Goal: Task Accomplishment & Management: Complete application form

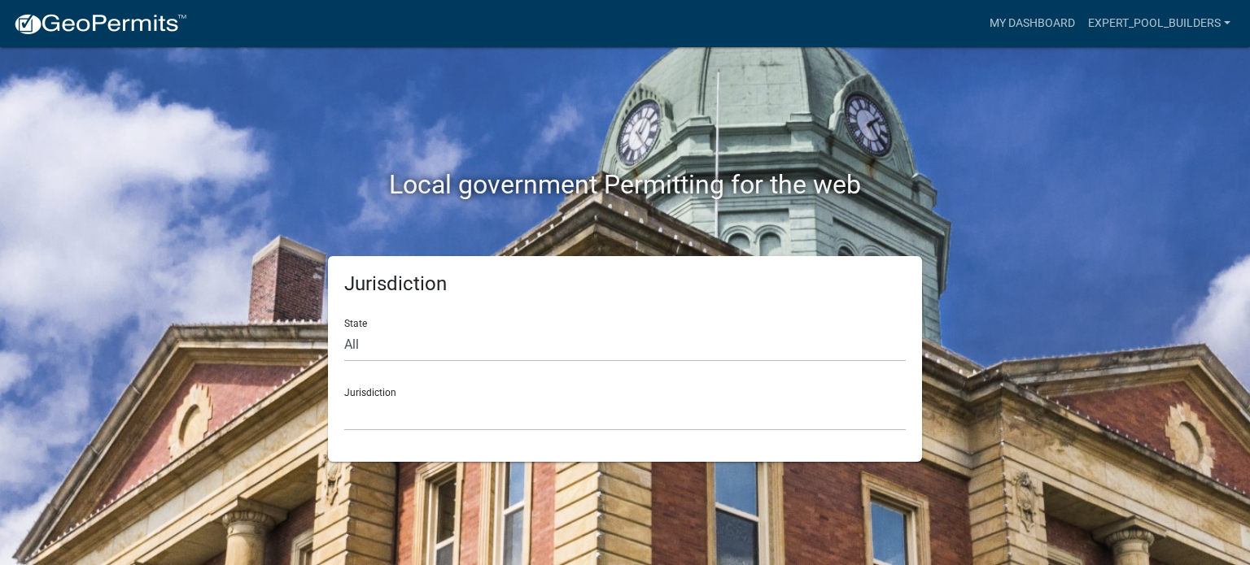
click at [440, 394] on div "Jurisdiction [GEOGRAPHIC_DATA], [US_STATE] [GEOGRAPHIC_DATA], [US_STATE][PERSON…" at bounding box center [624, 403] width 561 height 56
click at [421, 415] on select "[GEOGRAPHIC_DATA], [US_STATE] [GEOGRAPHIC_DATA], [US_STATE][PERSON_NAME][GEOGRA…" at bounding box center [624, 414] width 561 height 33
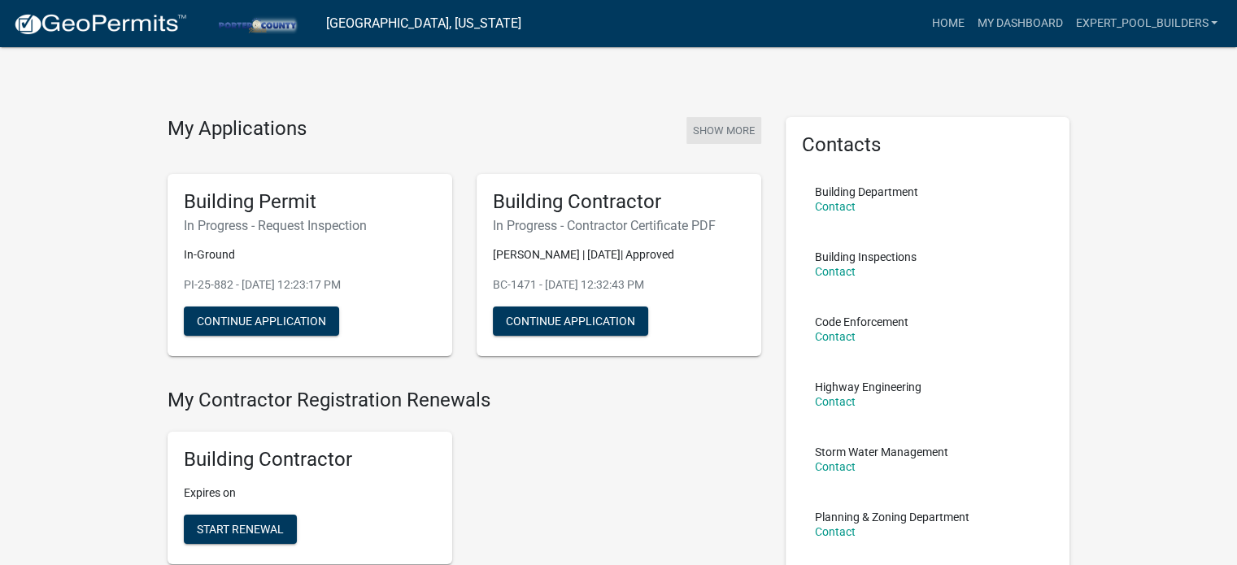
click at [701, 120] on button "Show More" at bounding box center [724, 130] width 75 height 27
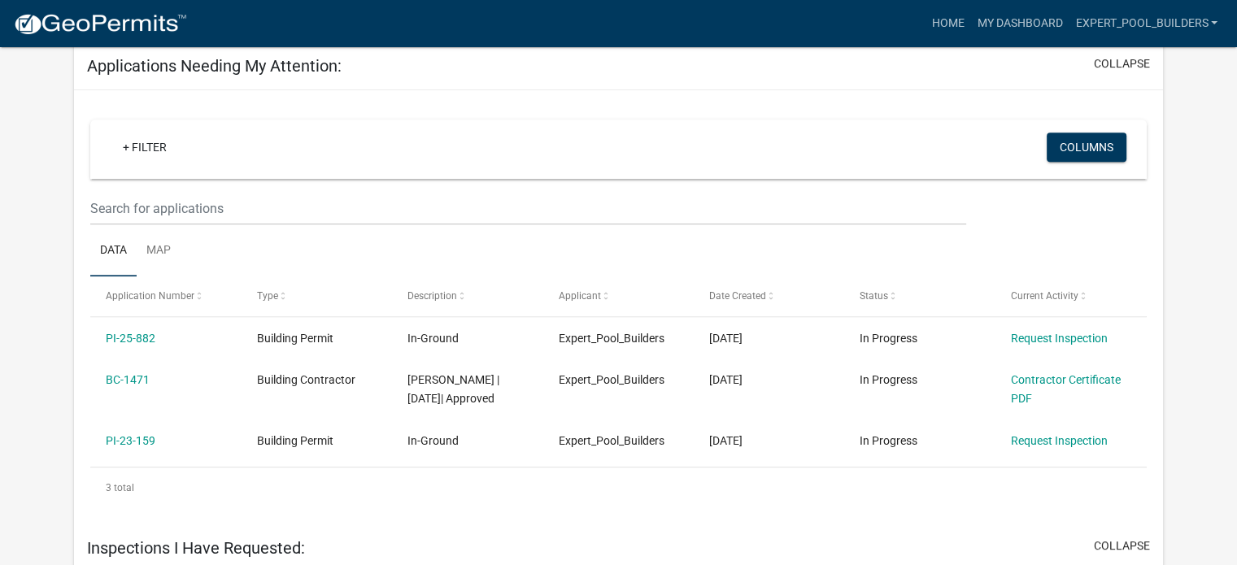
scroll to position [921, 0]
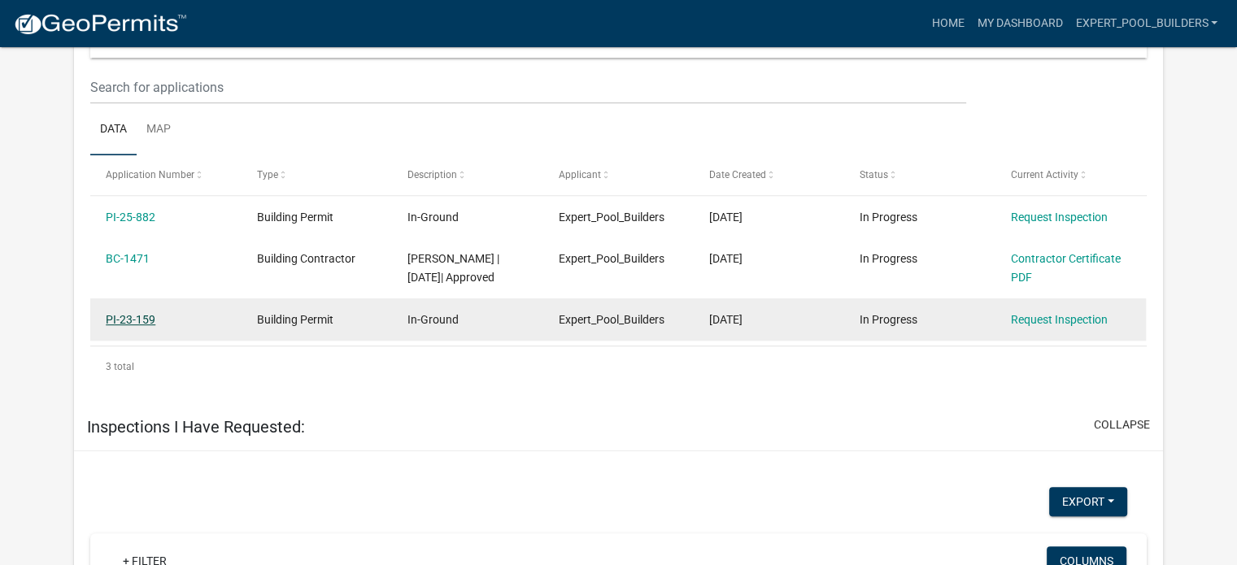
click at [140, 313] on link "PI-23-159" at bounding box center [131, 319] width 50 height 13
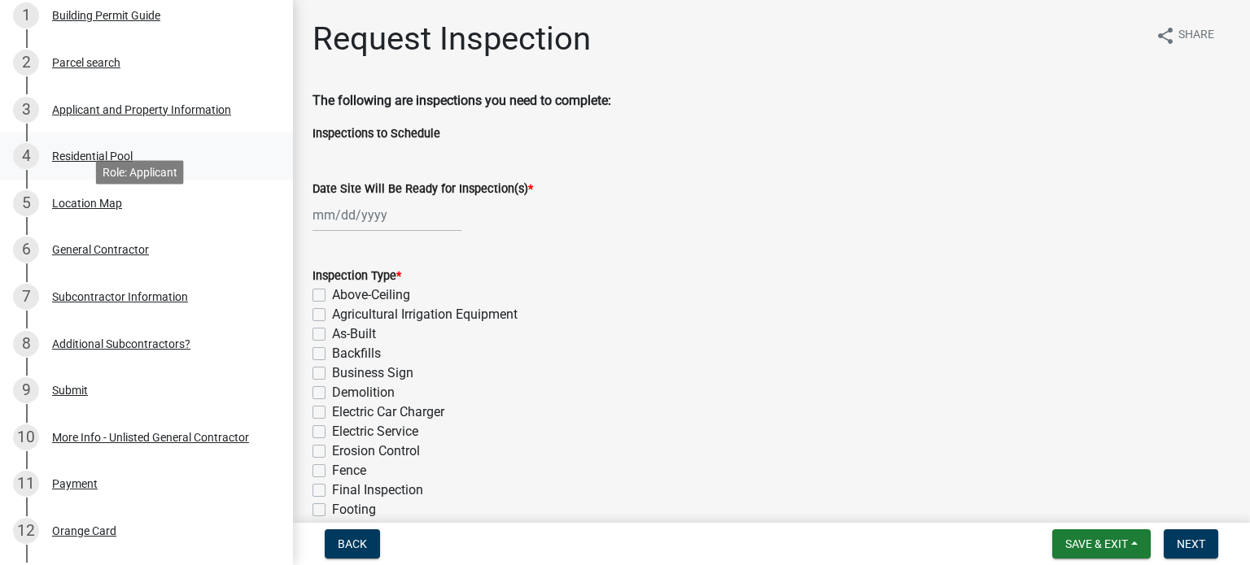
scroll to position [379, 0]
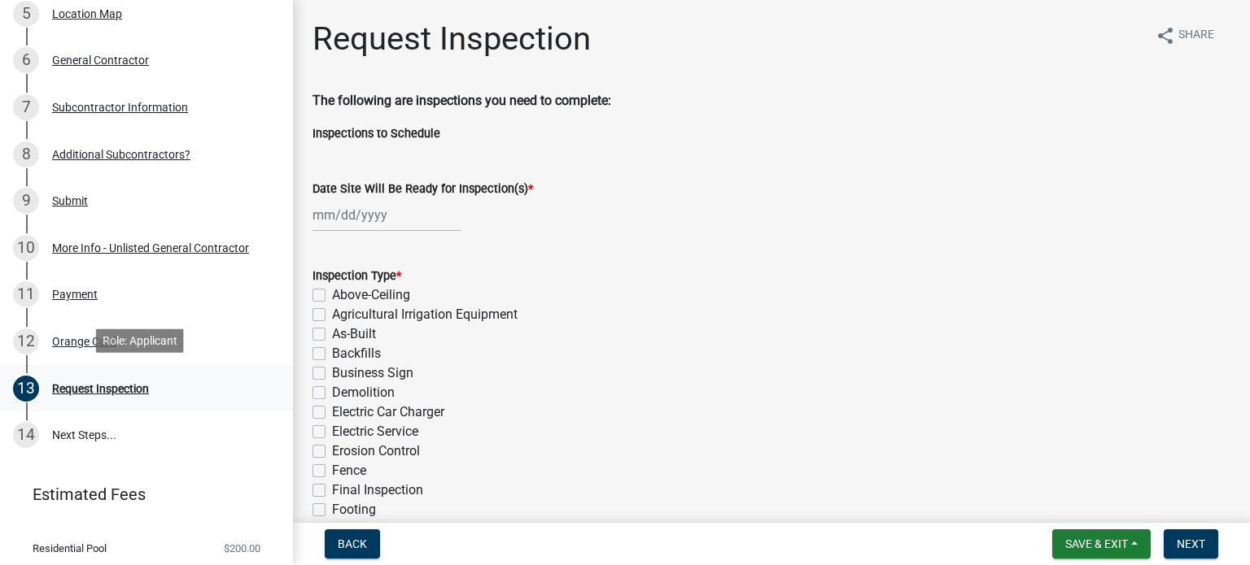
click at [88, 376] on div "13 Request Inspection" at bounding box center [140, 389] width 254 height 26
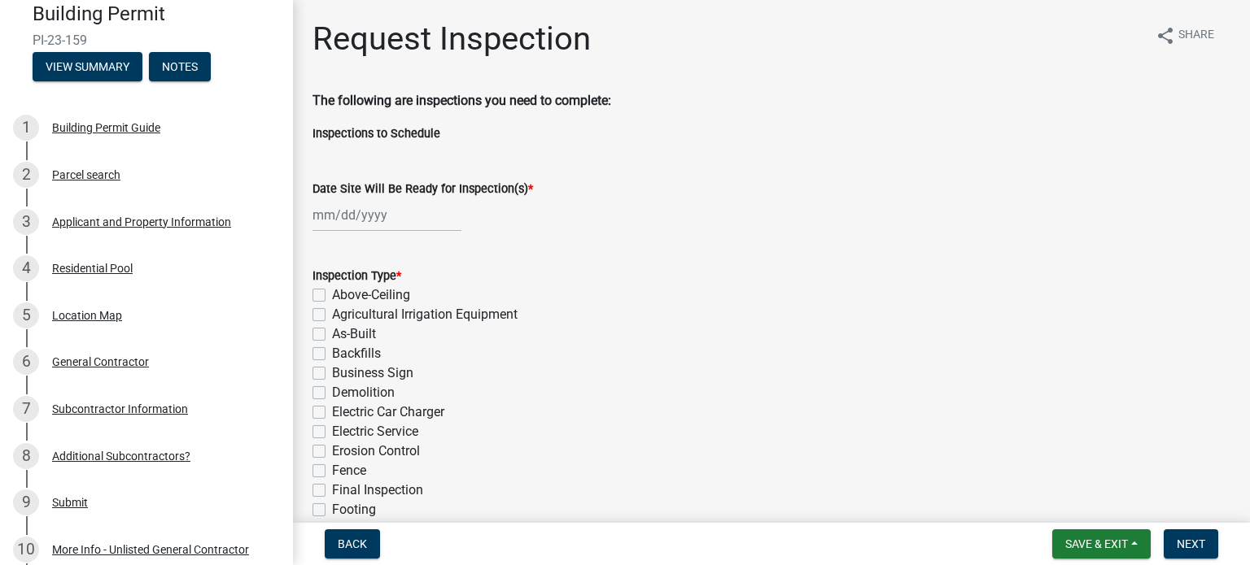
scroll to position [0, 0]
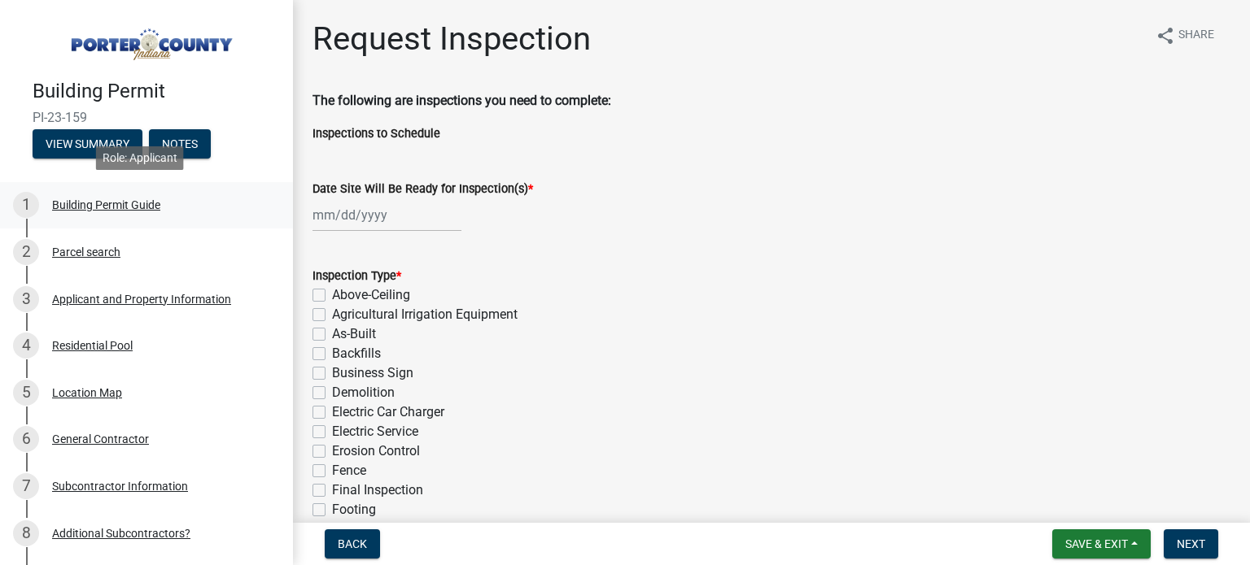
click at [108, 199] on div "Building Permit Guide" at bounding box center [106, 204] width 108 height 11
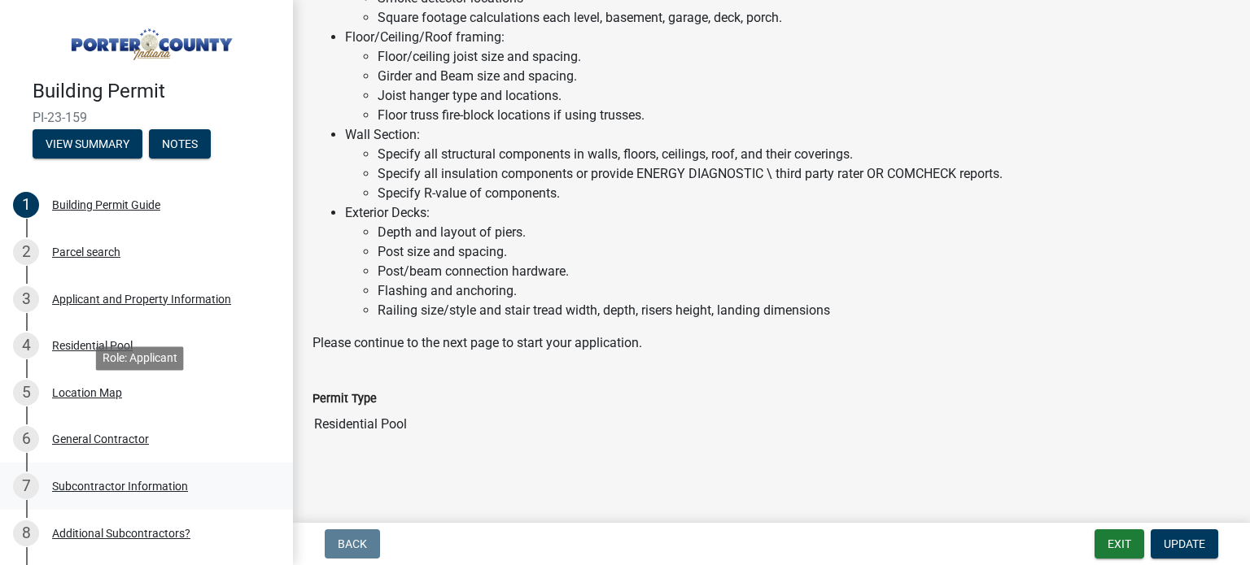
scroll to position [379, 0]
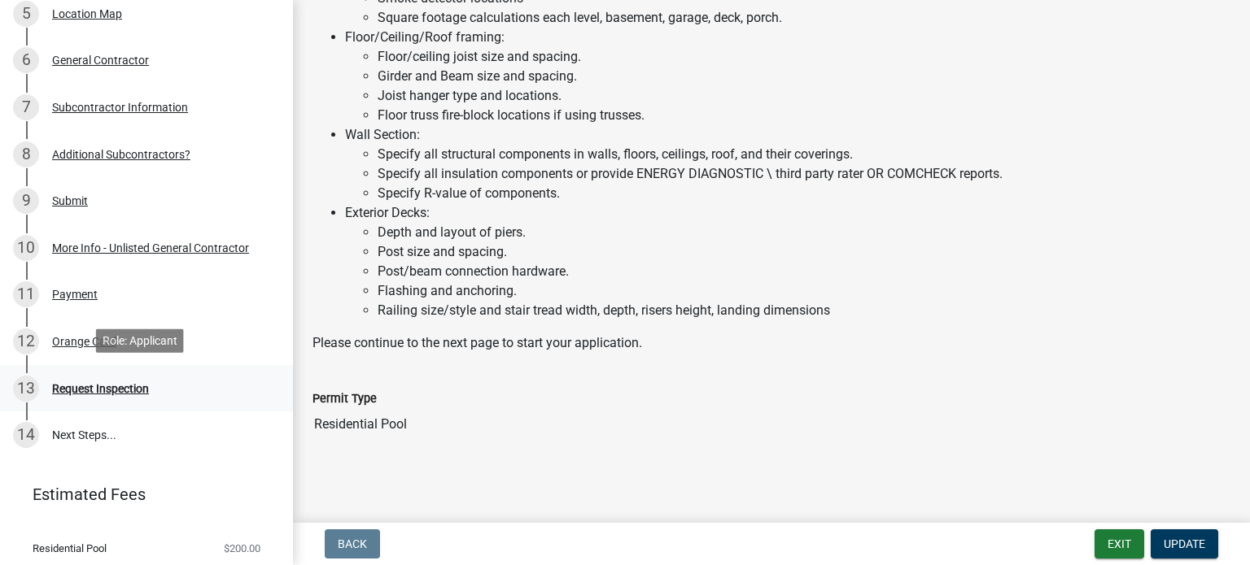
click at [128, 386] on div "Request Inspection" at bounding box center [100, 388] width 97 height 11
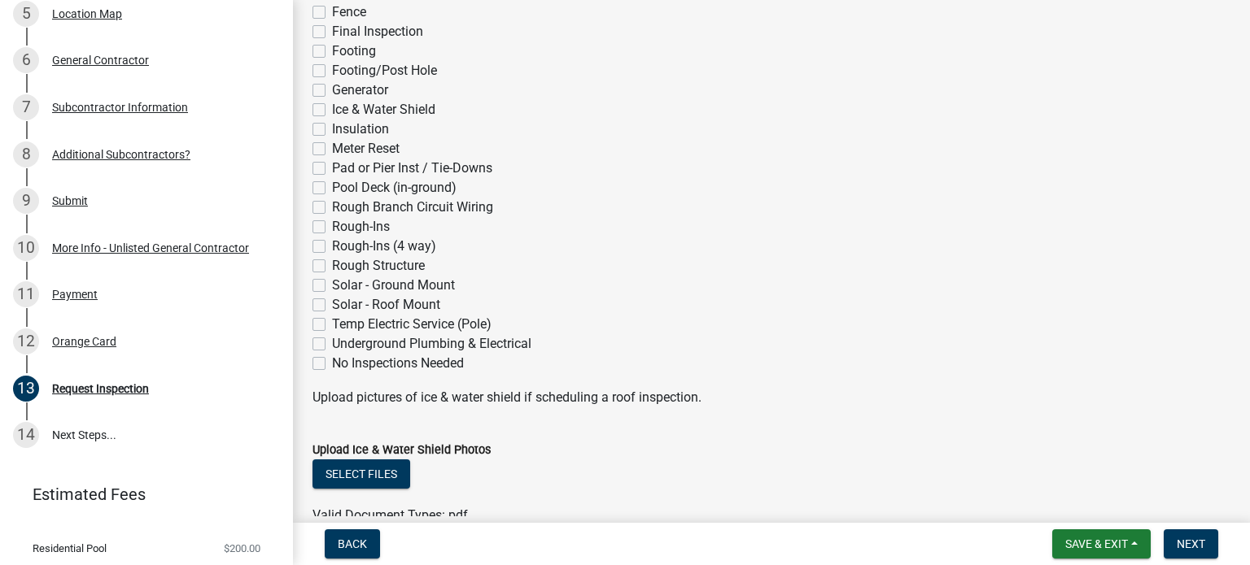
scroll to position [569, 0]
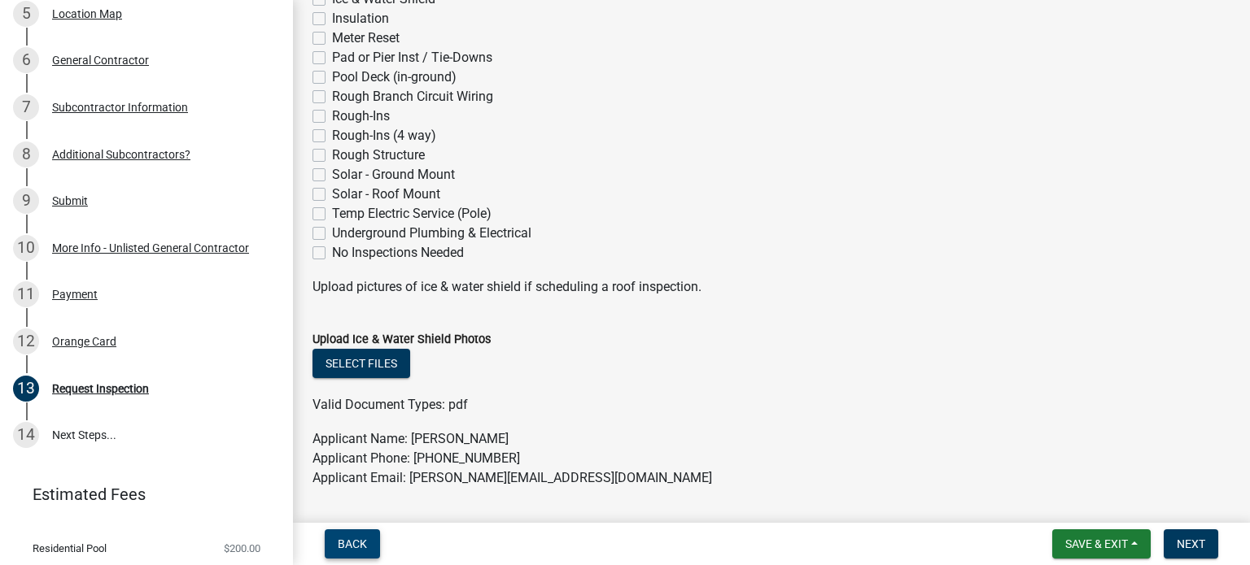
click at [364, 539] on span "Back" at bounding box center [352, 544] width 29 height 13
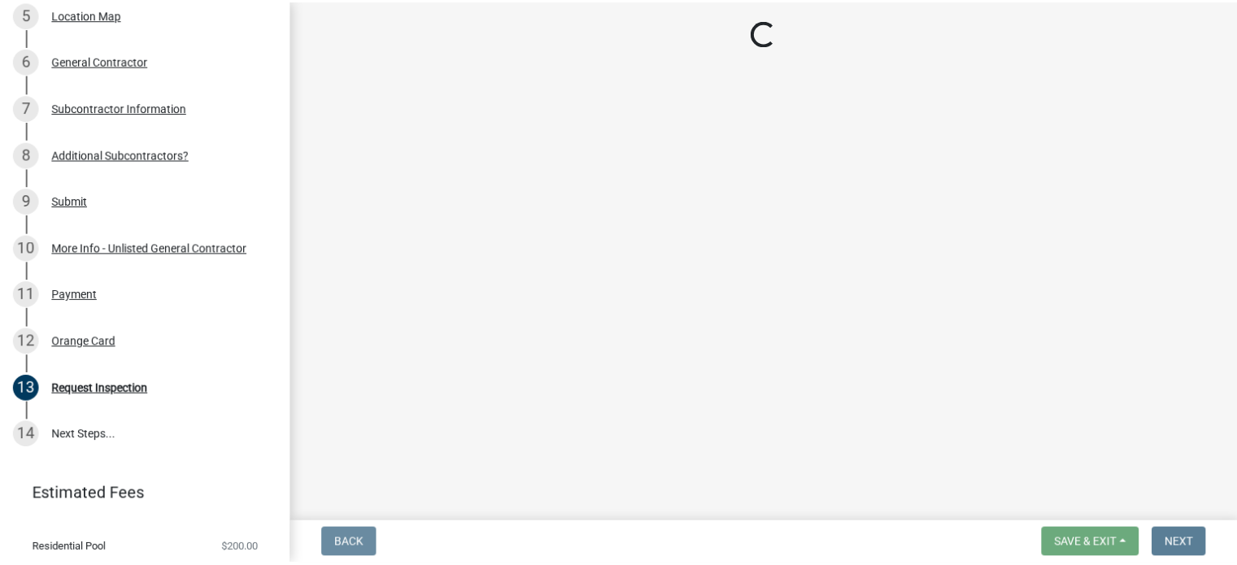
scroll to position [0, 0]
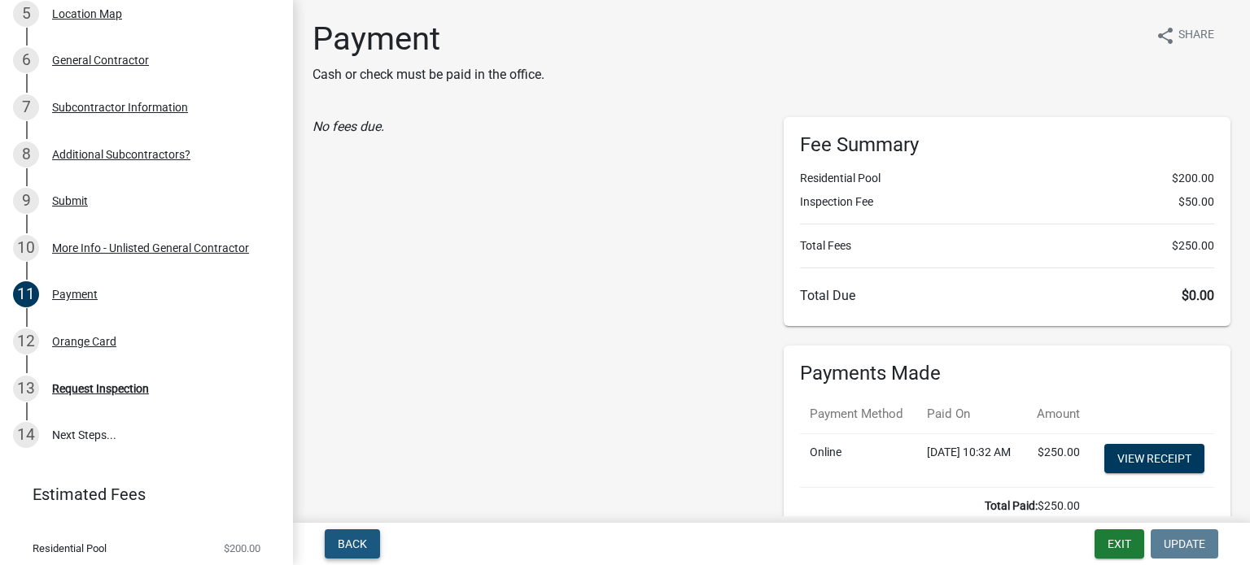
click at [359, 539] on span "Back" at bounding box center [352, 544] width 29 height 13
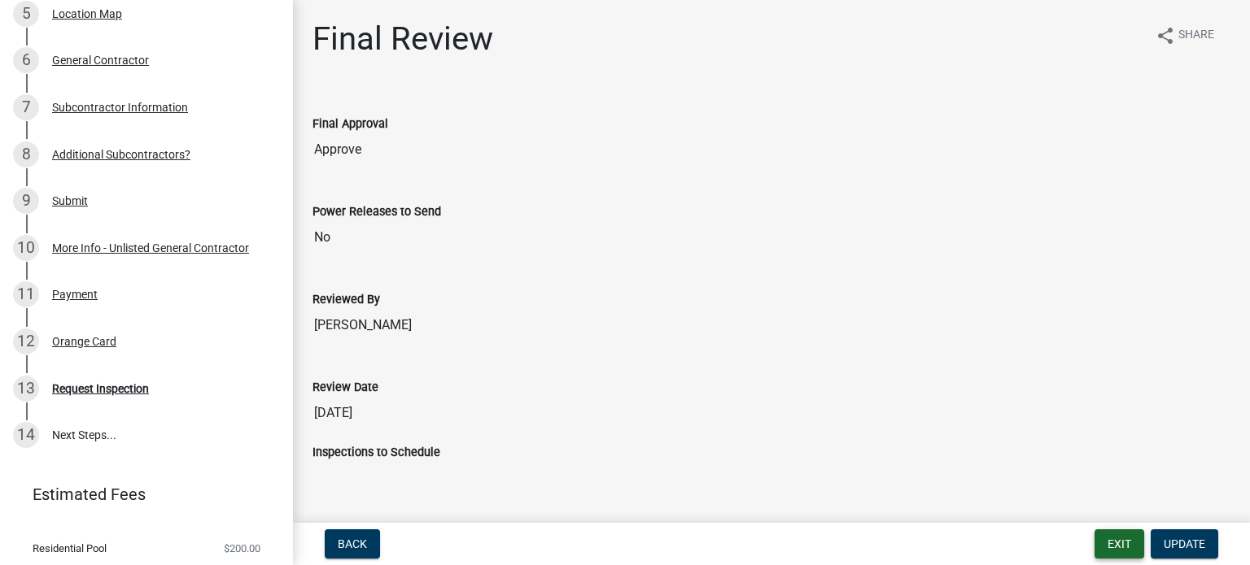
click at [1106, 541] on button "Exit" at bounding box center [1119, 544] width 50 height 29
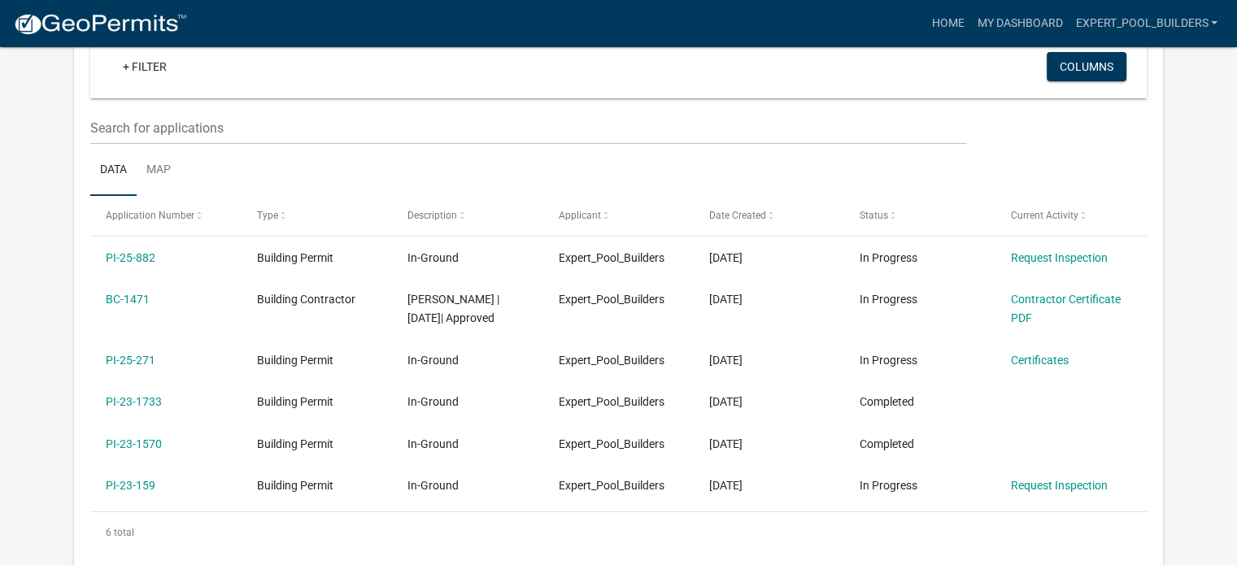
scroll to position [190, 0]
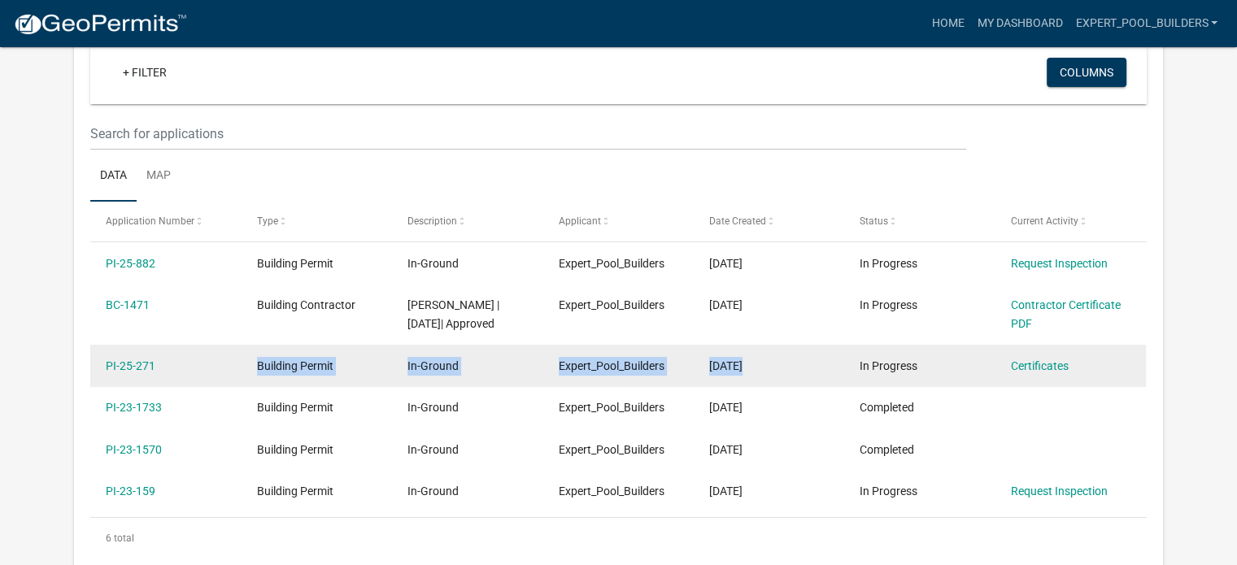
drag, startPoint x: 731, startPoint y: 370, endPoint x: 252, endPoint y: 361, distance: 478.4
click at [252, 361] on div "PI-25-271 Building Permit In-Ground Expert_Pool_Builders [DATE] In Progress Cer…" at bounding box center [618, 366] width 1056 height 42
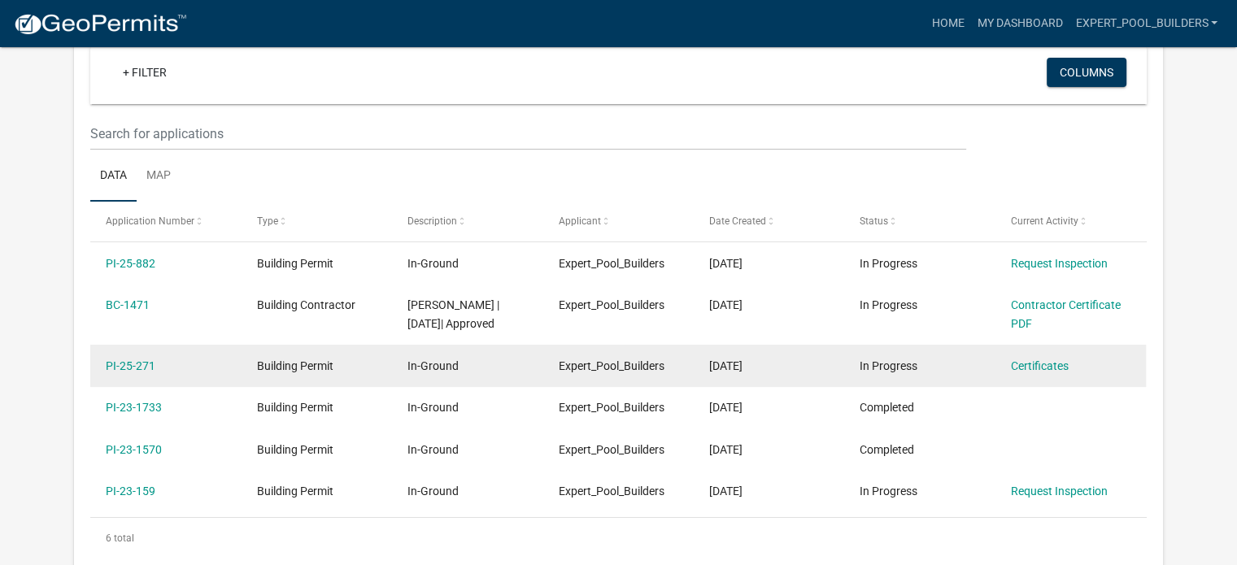
click at [954, 370] on div "In Progress" at bounding box center [920, 366] width 120 height 19
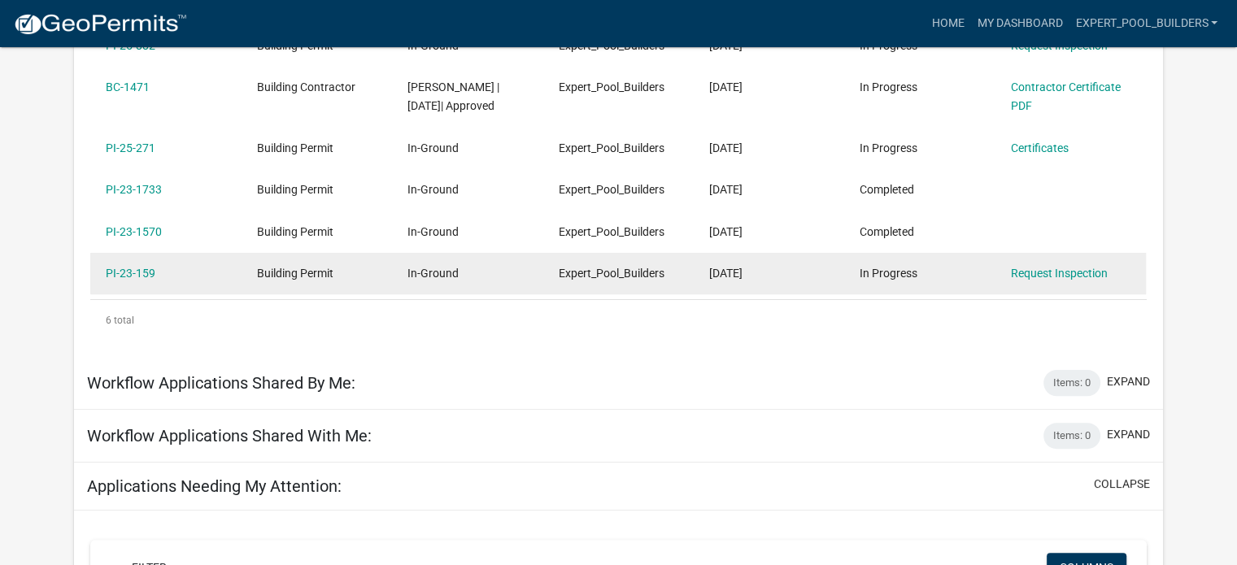
scroll to position [351, 0]
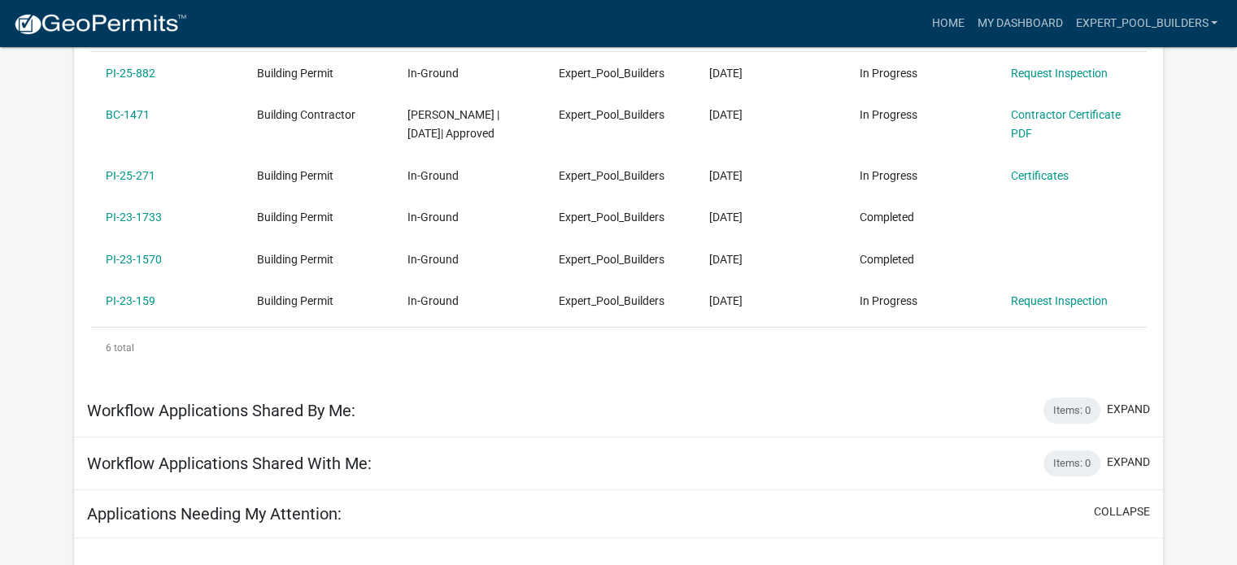
click at [765, 355] on div "6 total" at bounding box center [618, 348] width 1057 height 41
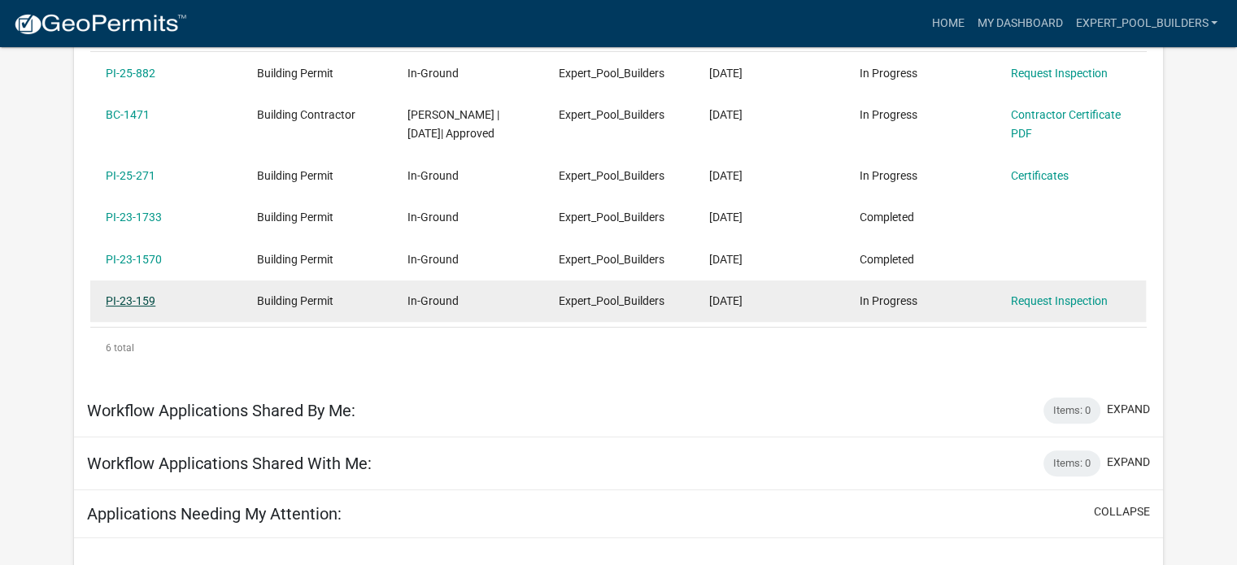
click at [133, 303] on link "PI-23-159" at bounding box center [131, 300] width 50 height 13
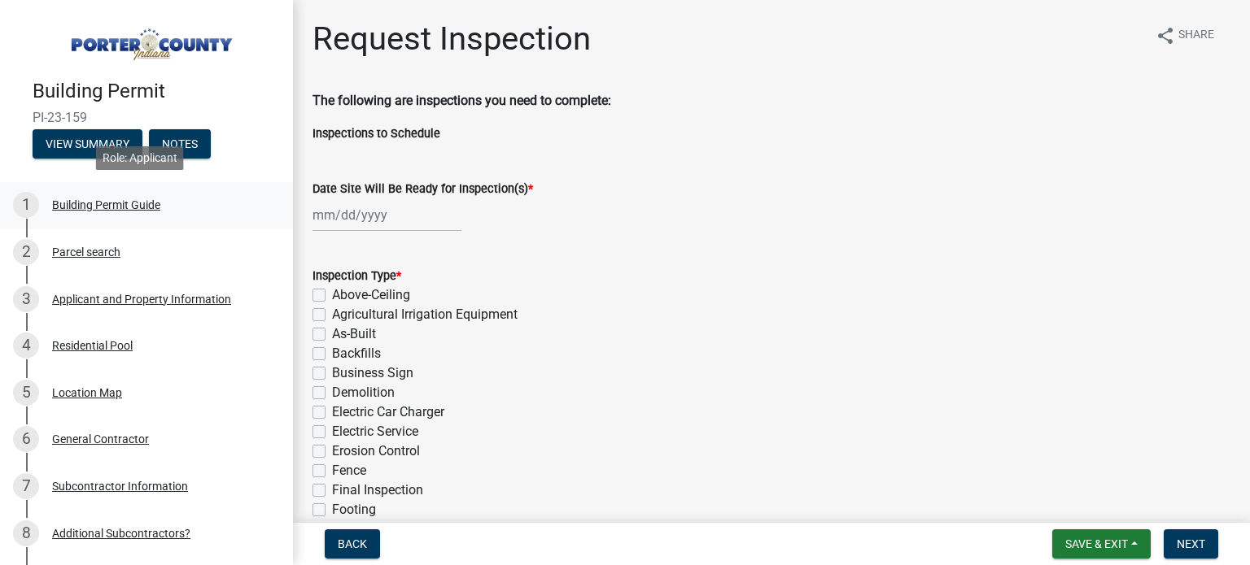
click at [142, 207] on div "Building Permit Guide" at bounding box center [106, 204] width 108 height 11
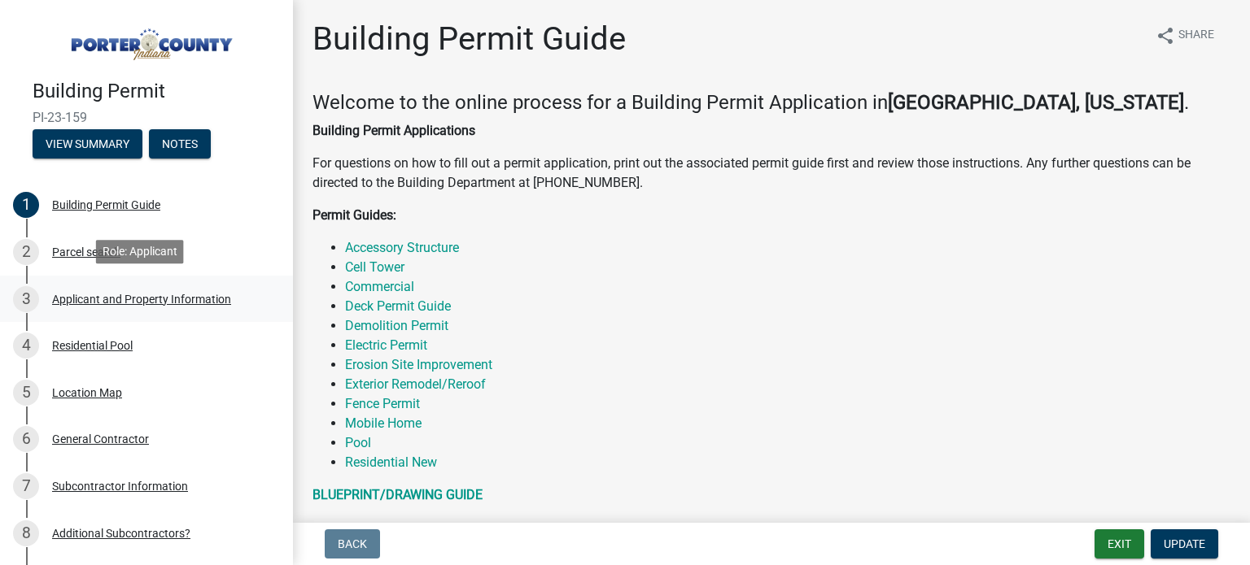
click at [120, 294] on div "Applicant and Property Information" at bounding box center [141, 299] width 179 height 11
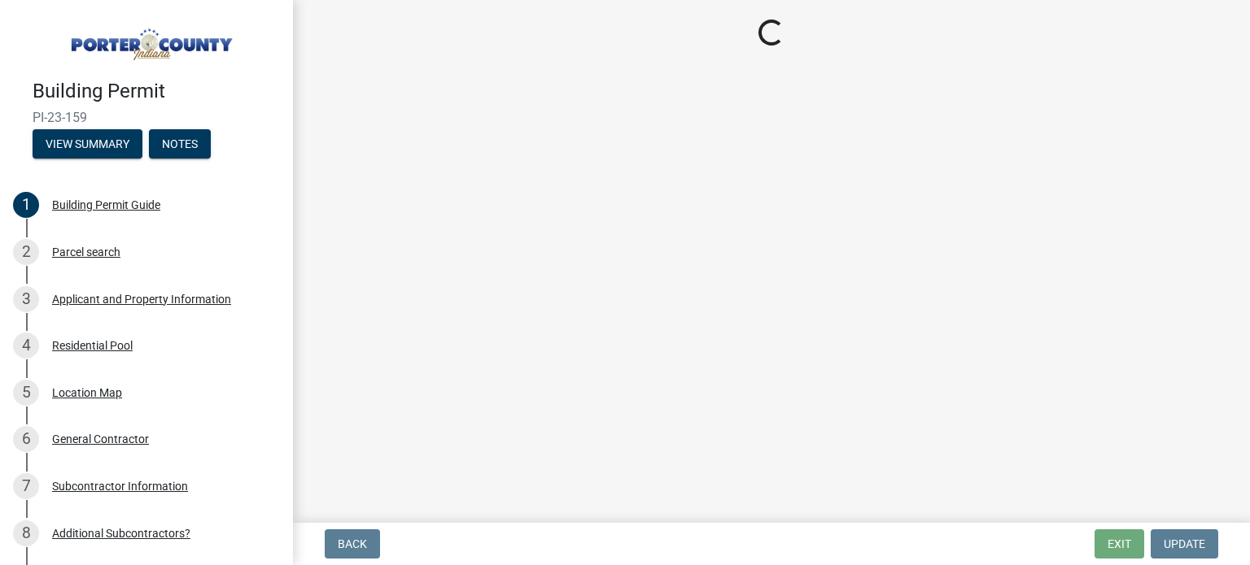
select select "eebc071e-620a-4db8-83e9-cb6b194c67e9"
select select "ea6751d4-6bf7-4a16-89ee-f7801ab82aa1"
select select "92efe679-05f4-414a-9426-51627fba5de6"
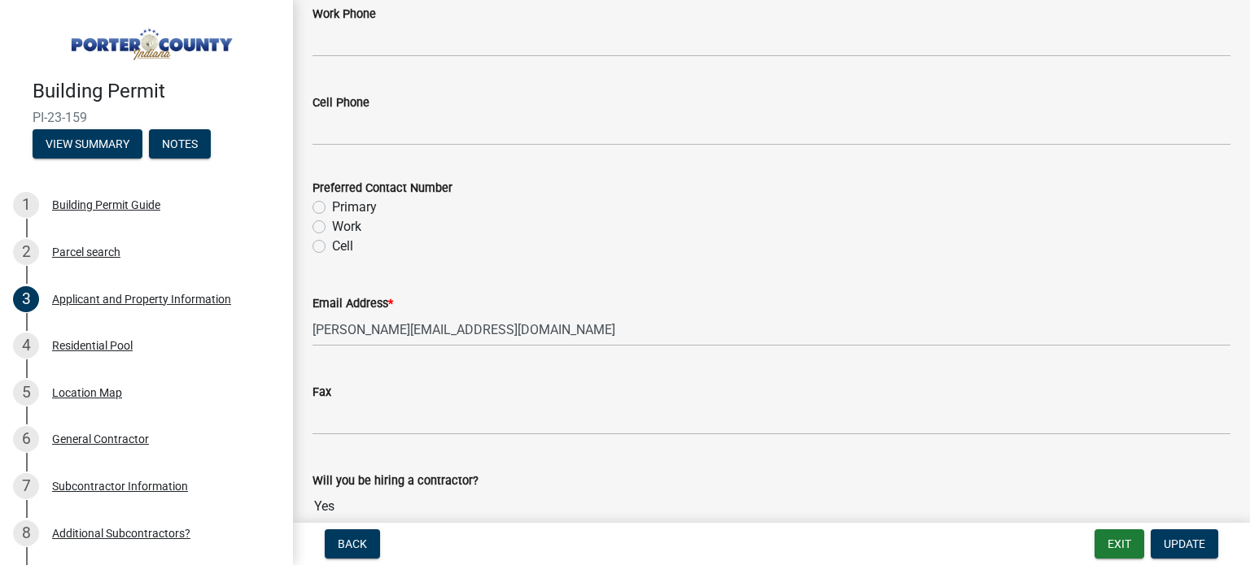
scroll to position [2447, 0]
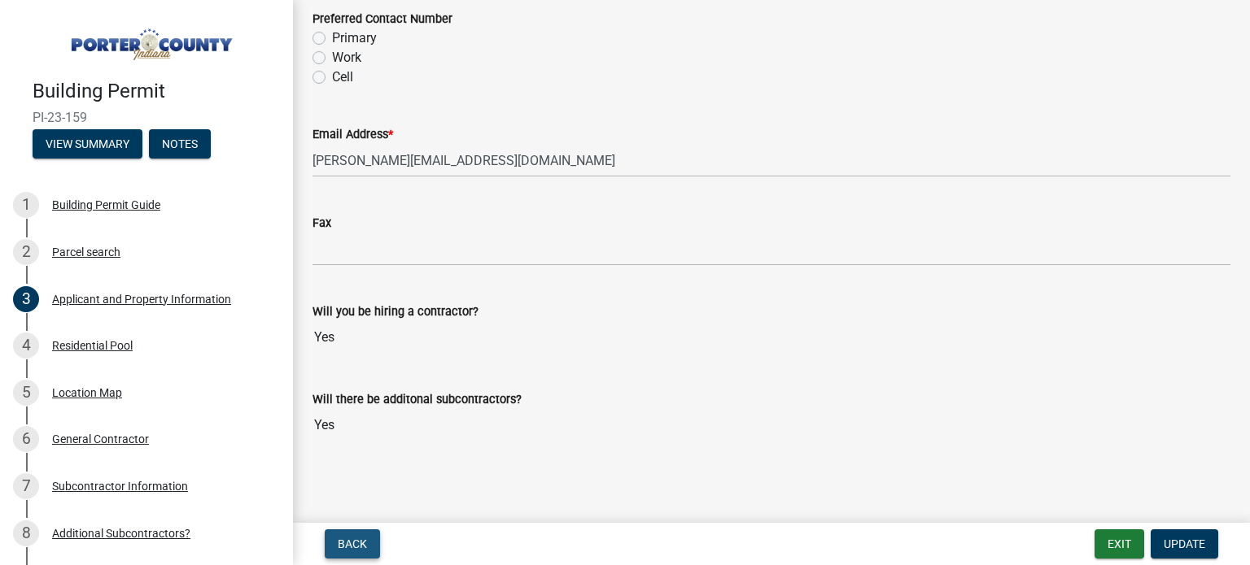
click at [335, 534] on button "Back" at bounding box center [352, 544] width 55 height 29
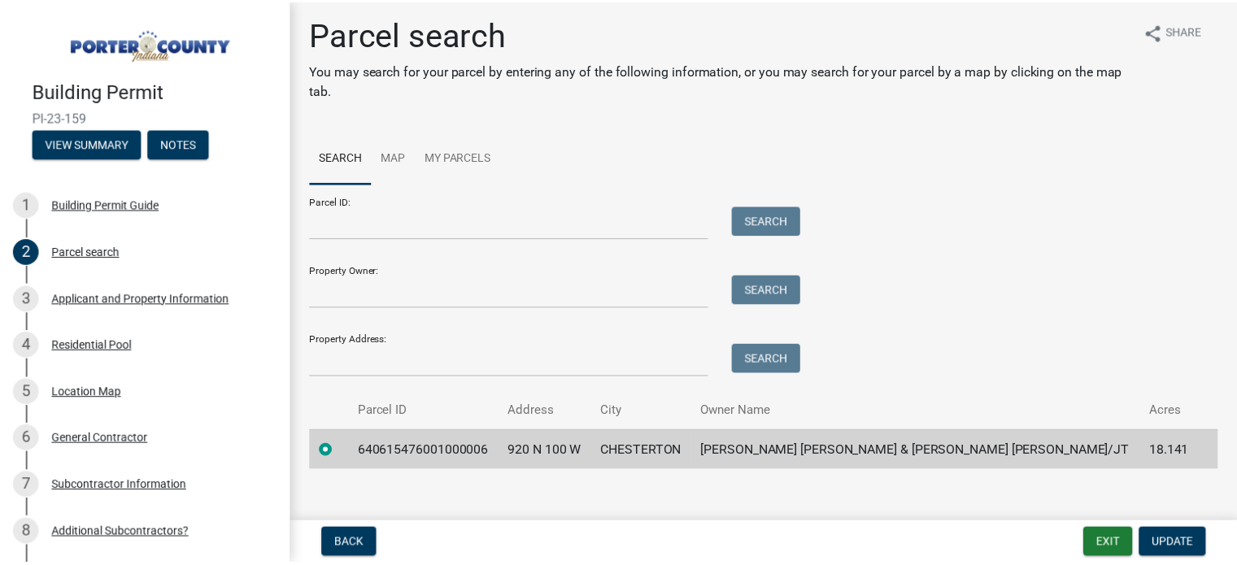
scroll to position [0, 0]
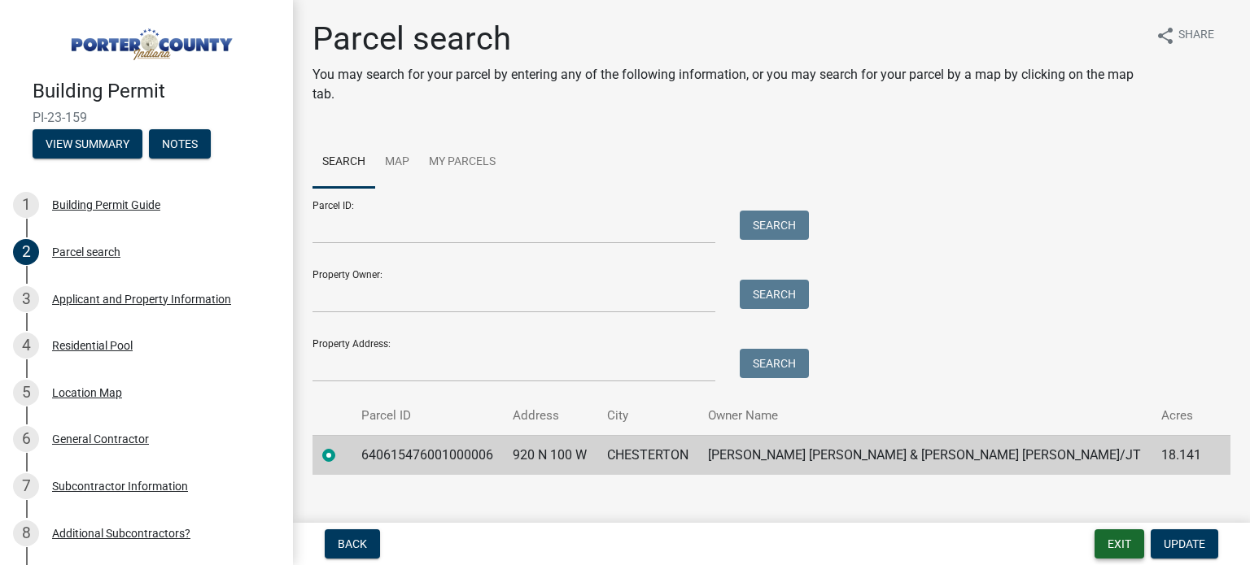
click at [1110, 557] on button "Exit" at bounding box center [1119, 544] width 50 height 29
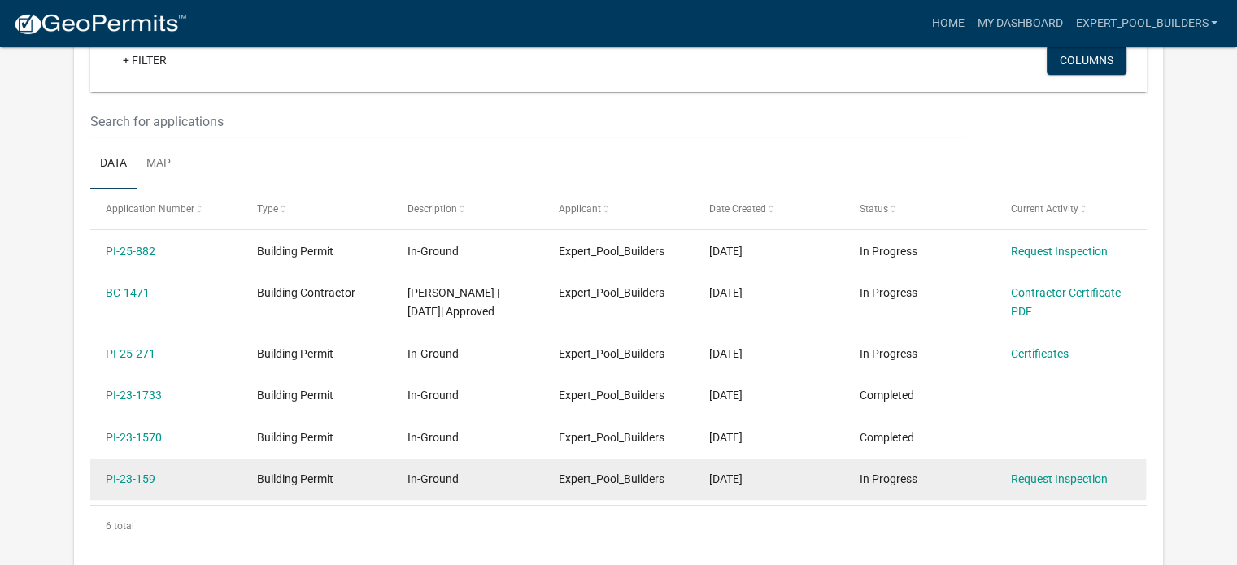
scroll to position [379, 0]
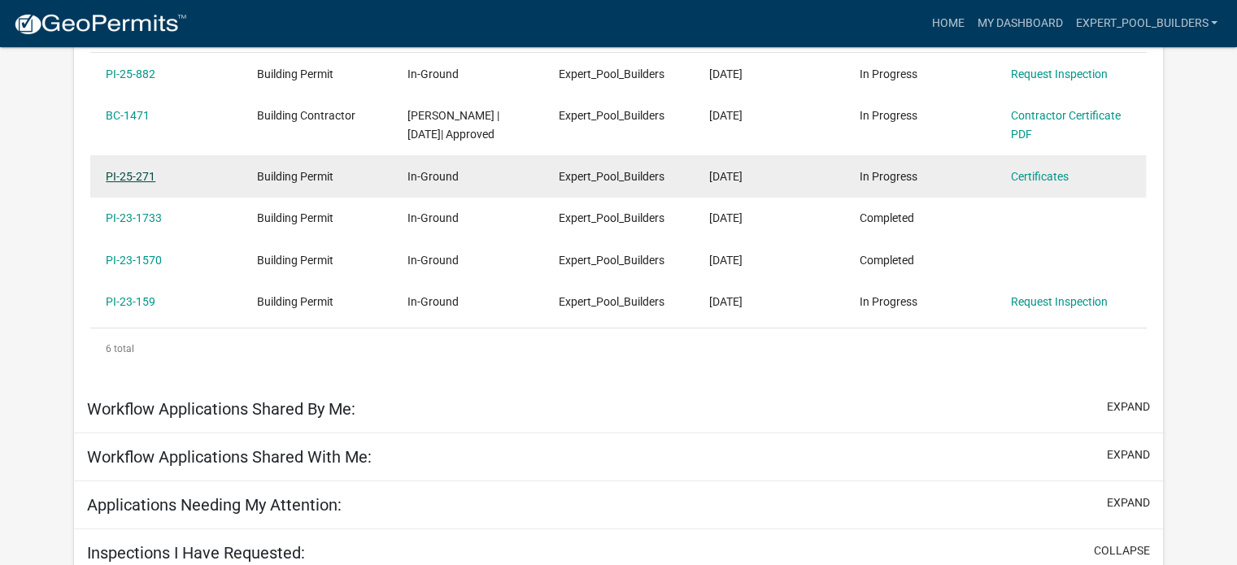
click at [153, 175] on link "PI-25-271" at bounding box center [131, 176] width 50 height 13
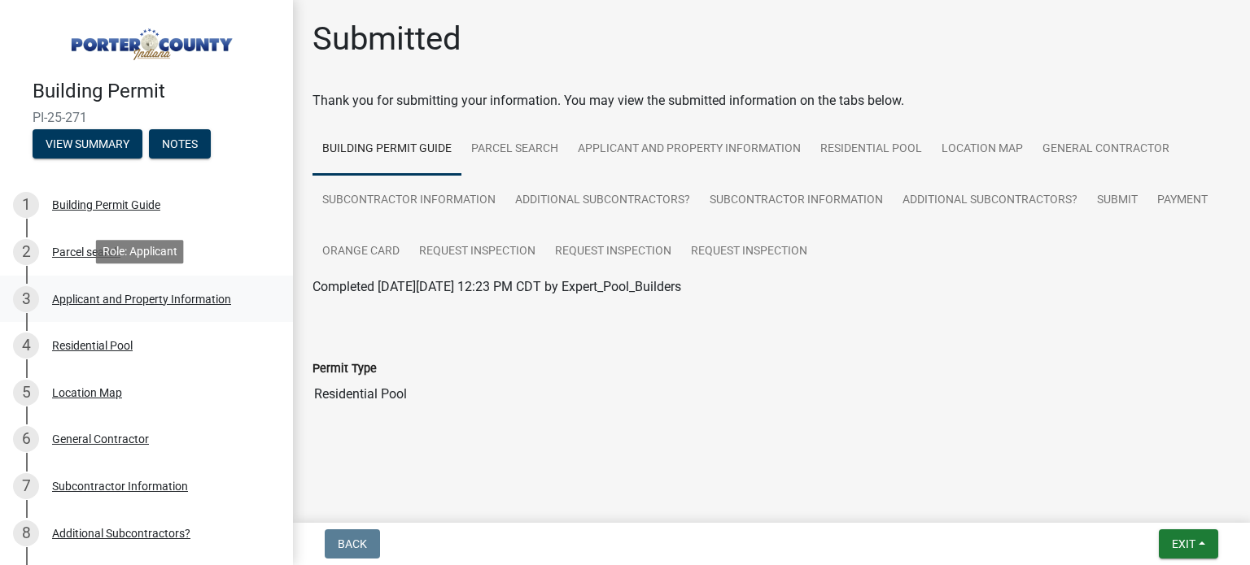
click at [104, 298] on div "Applicant and Property Information" at bounding box center [141, 299] width 179 height 11
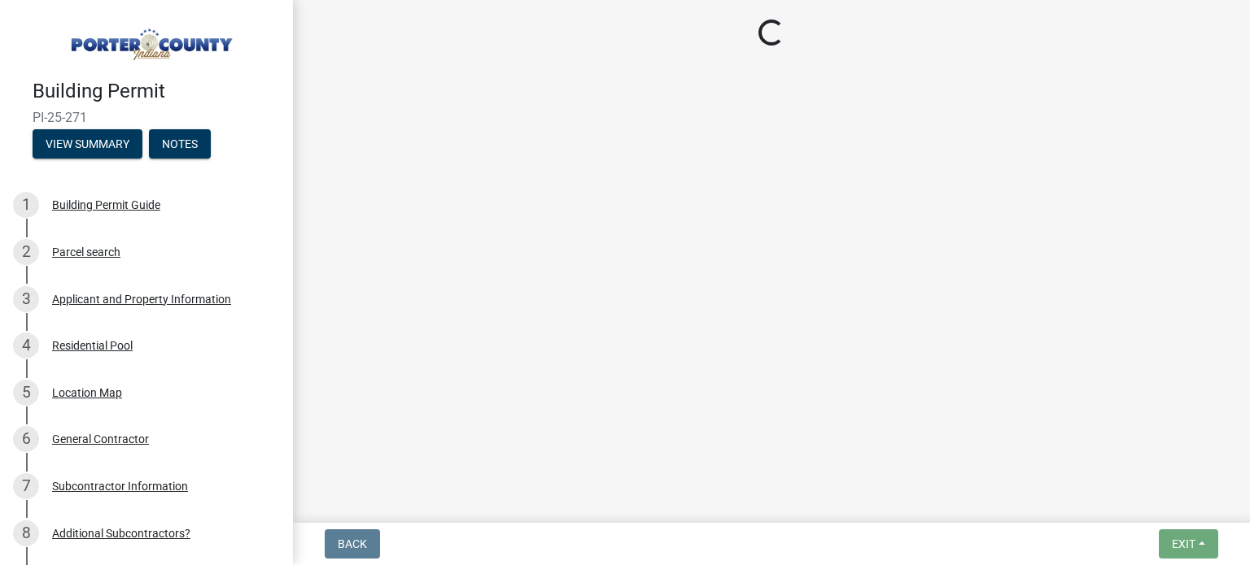
select select "8c5c5d2f-5024-43e1-983d-8a6c0483800f"
select select "b0f6f87b-588c-48c3-b728-322303c6bafe"
select select "ea6751d4-6bf7-4a16-89ee-f7801ab82aa1"
select select "92efe679-05f4-414a-9426-51627fba5de6"
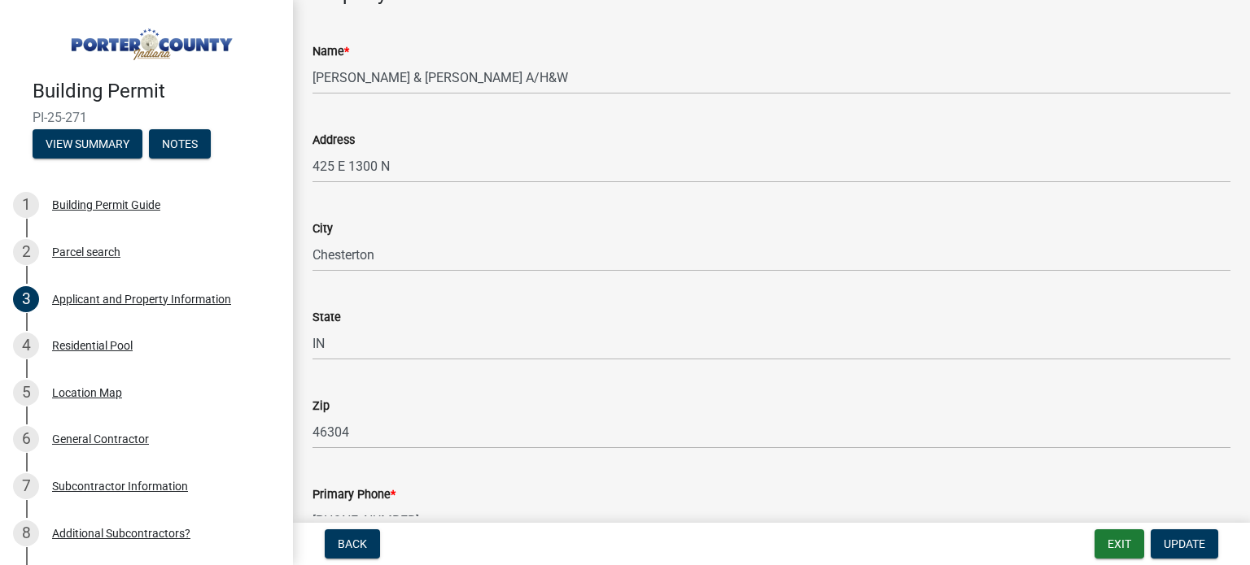
scroll to position [1518, 0]
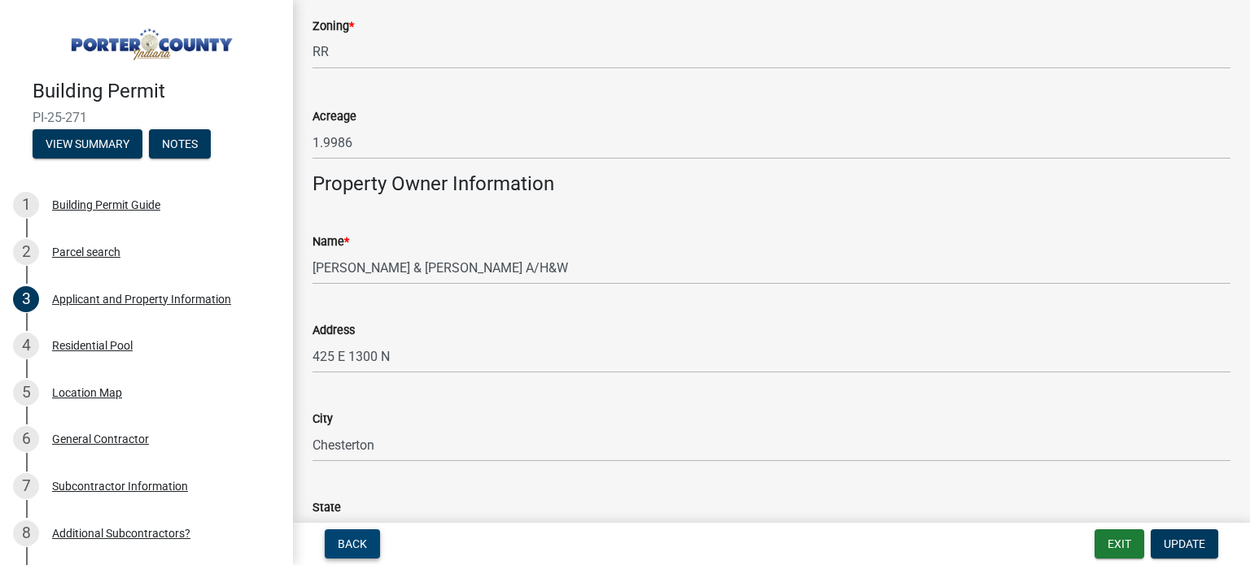
click at [364, 555] on button "Back" at bounding box center [352, 544] width 55 height 29
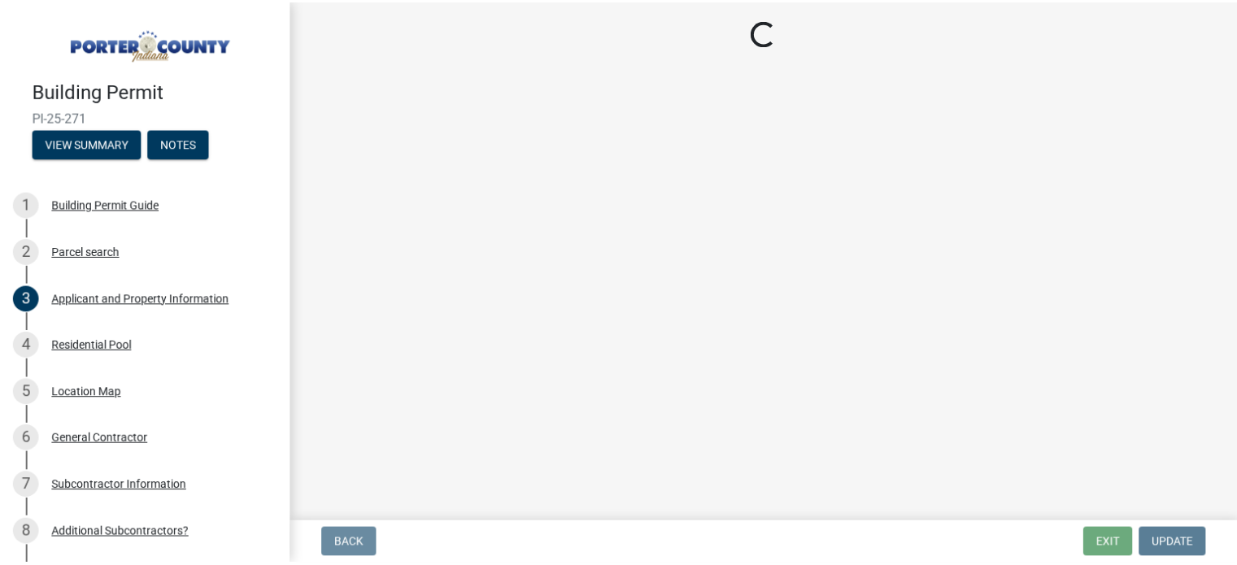
scroll to position [0, 0]
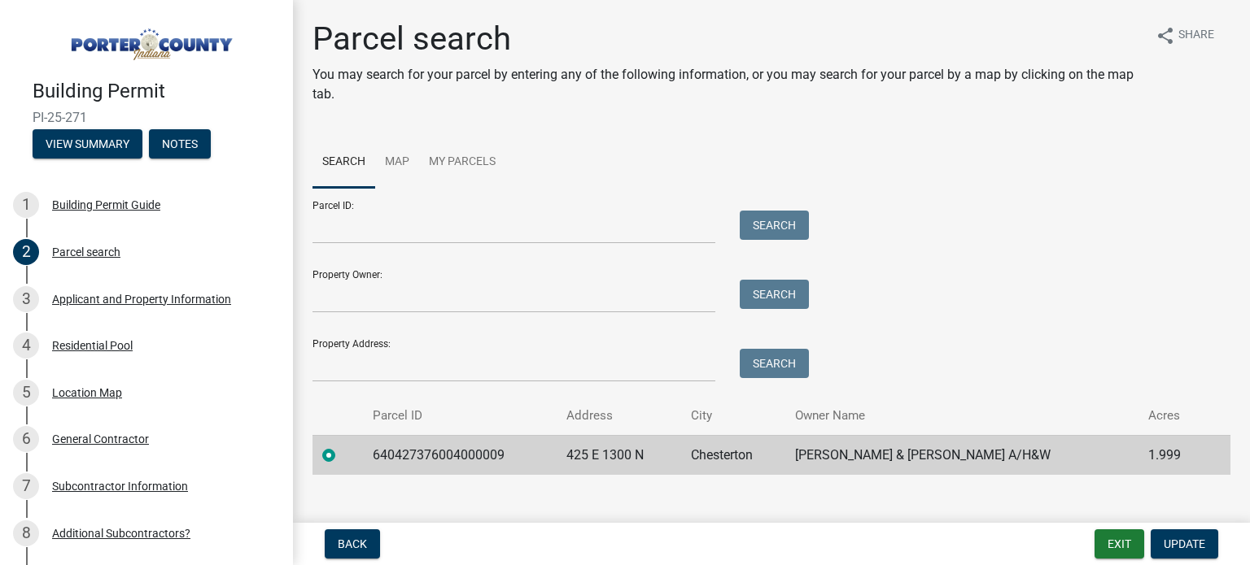
click at [460, 552] on div "Back Exit Update" at bounding box center [771, 544] width 931 height 29
click at [1132, 553] on button "Exit" at bounding box center [1119, 544] width 50 height 29
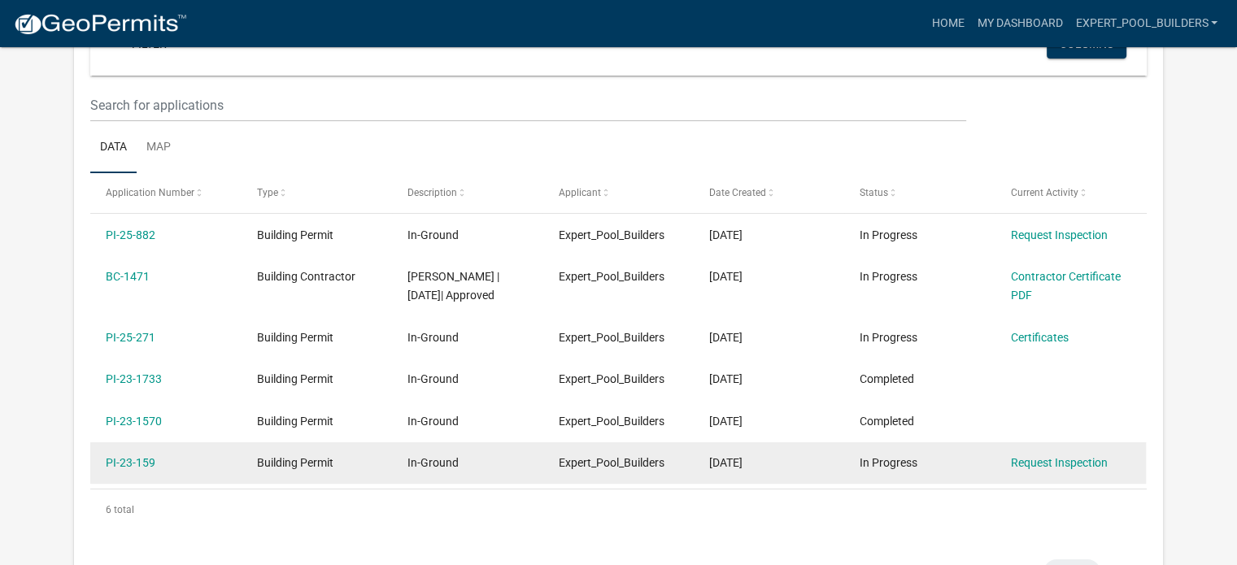
scroll to position [162, 0]
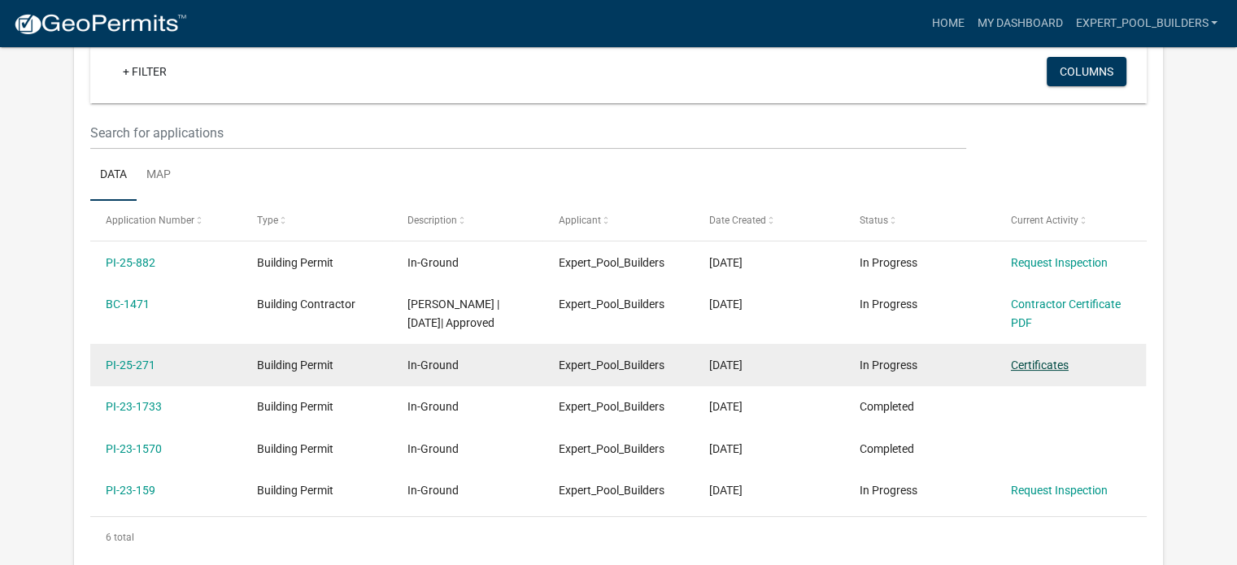
click at [1042, 367] on link "Certificates" at bounding box center [1040, 365] width 58 height 13
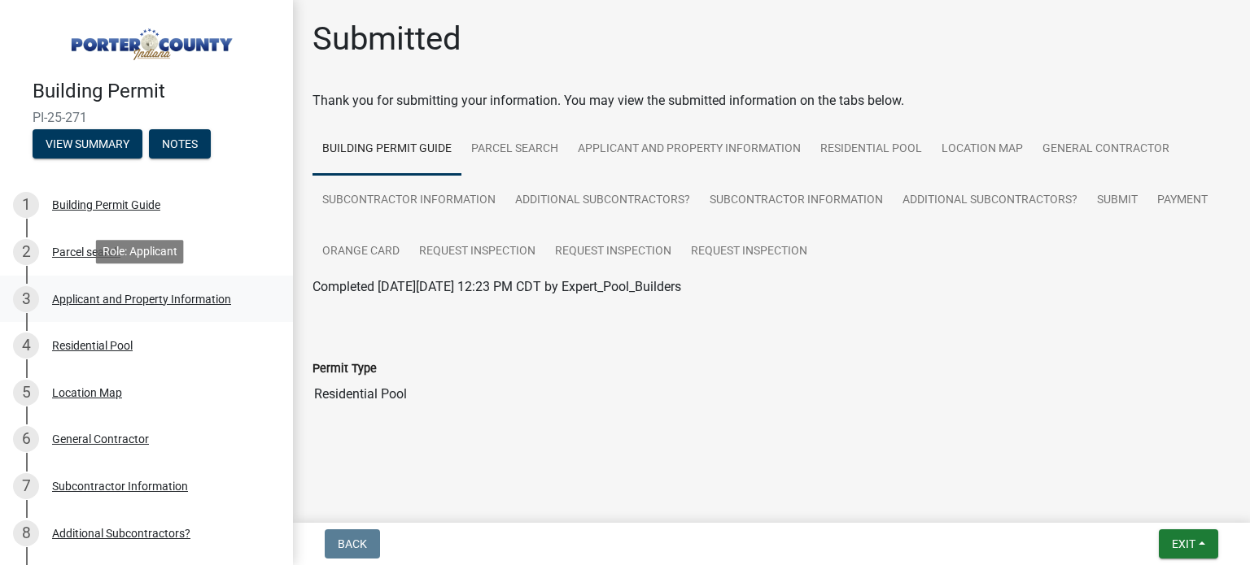
click at [121, 304] on div "3 Applicant and Property Information" at bounding box center [140, 299] width 254 height 26
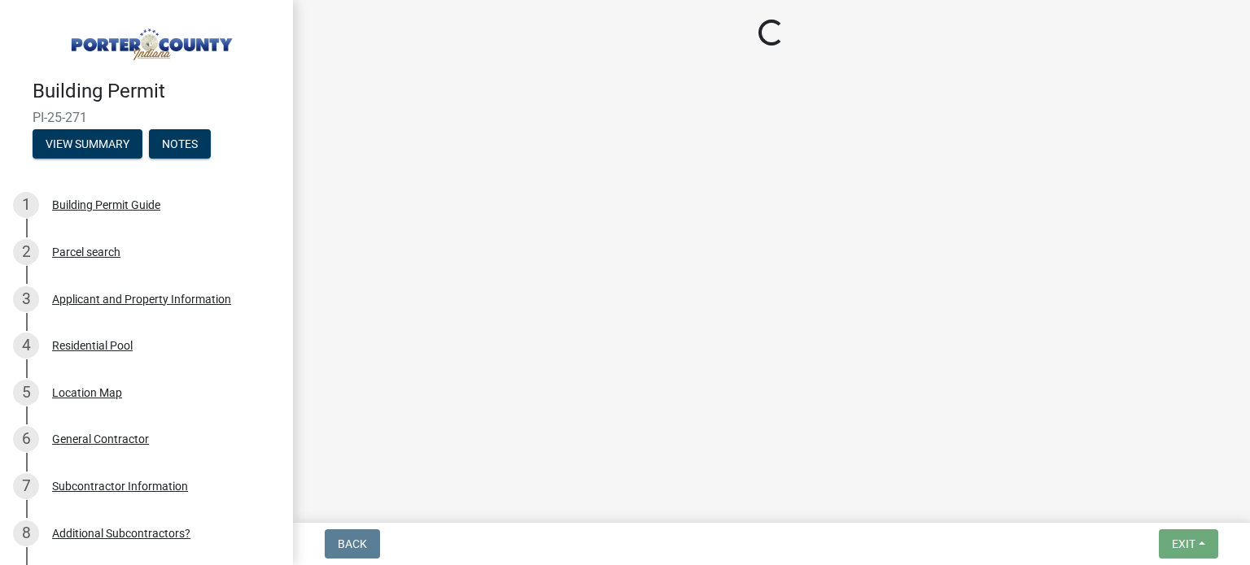
select select "8c5c5d2f-5024-43e1-983d-8a6c0483800f"
select select "b0f6f87b-588c-48c3-b728-322303c6bafe"
select select "ea6751d4-6bf7-4a16-89ee-f7801ab82aa1"
select select "92efe679-05f4-414a-9426-51627fba5de6"
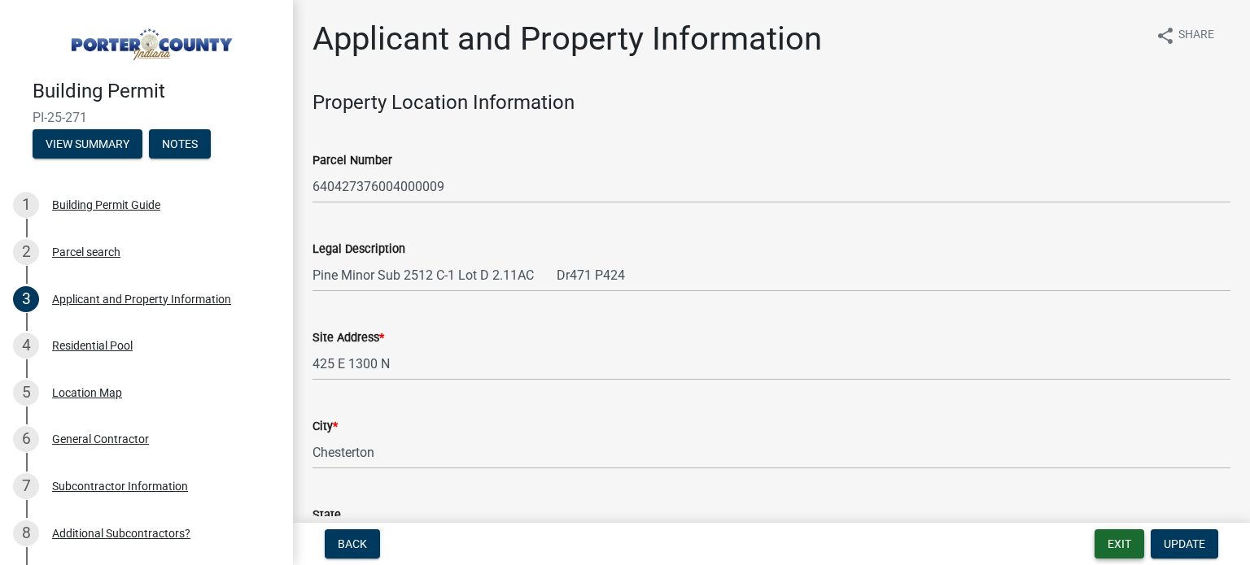
click at [1114, 535] on button "Exit" at bounding box center [1119, 544] width 50 height 29
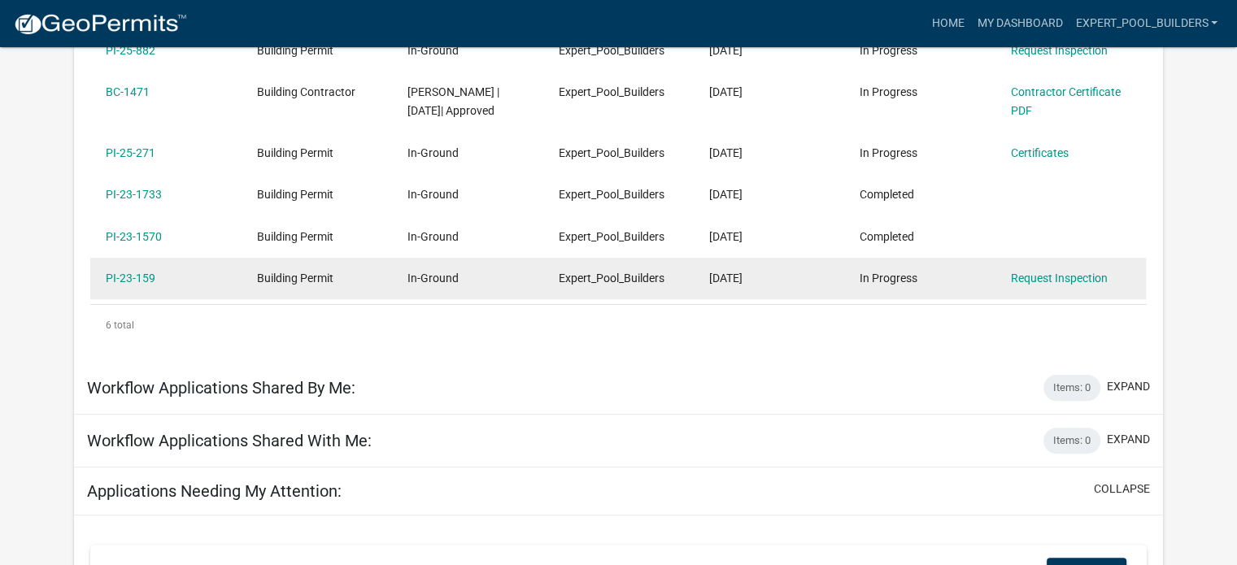
scroll to position [379, 0]
